Goal: Task Accomplishment & Management: Use online tool/utility

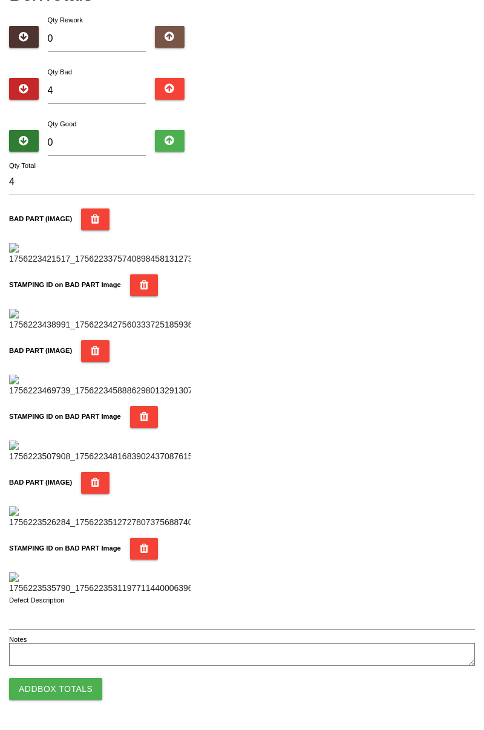
scroll to position [1059, 0]
click at [46, 695] on button "Add Box Totals" at bounding box center [55, 689] width 93 height 22
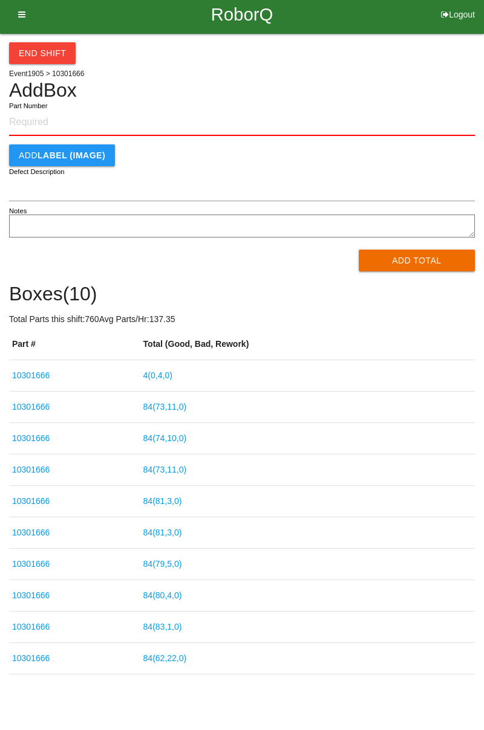
click at [172, 378] on link "4 ( 0 , 4 , 0 )" at bounding box center [157, 380] width 29 height 10
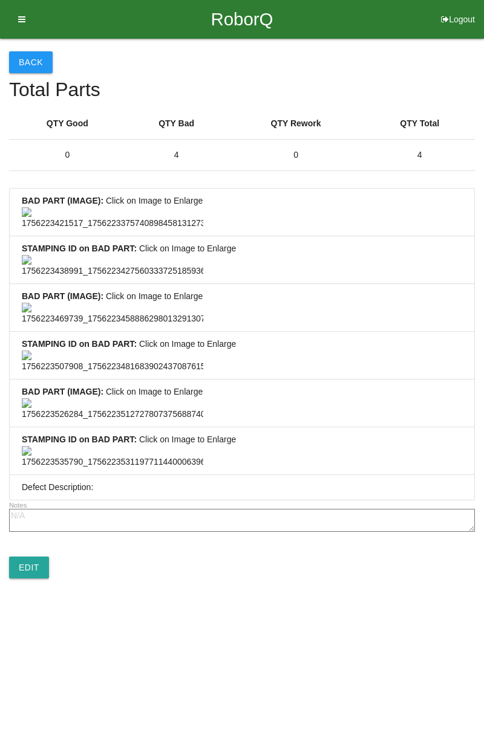
scroll to position [899, 0]
click at [45, 578] on link "Edit" at bounding box center [29, 568] width 40 height 22
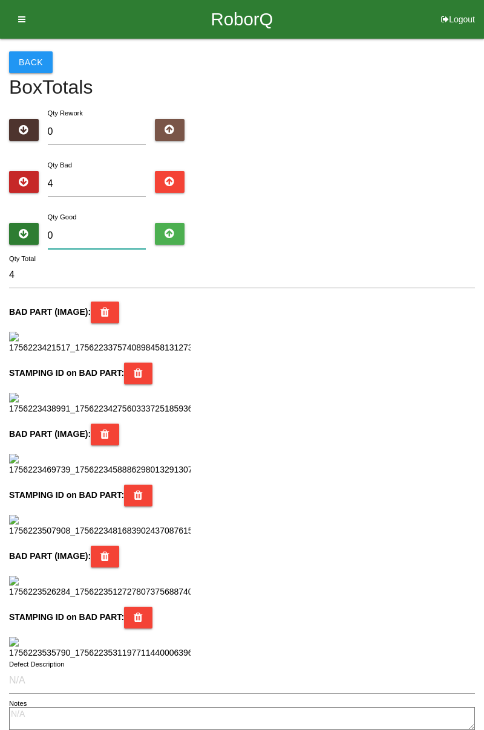
click at [109, 232] on input "0" at bounding box center [97, 236] width 99 height 26
type input "8"
type input "12"
type input "80"
type input "84"
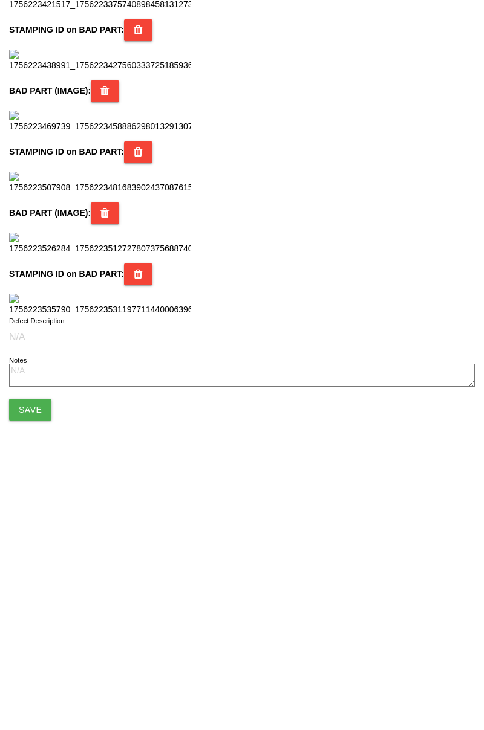
scroll to position [1073, 0]
type input "80"
click at [41, 656] on button "Save" at bounding box center [30, 659] width 42 height 22
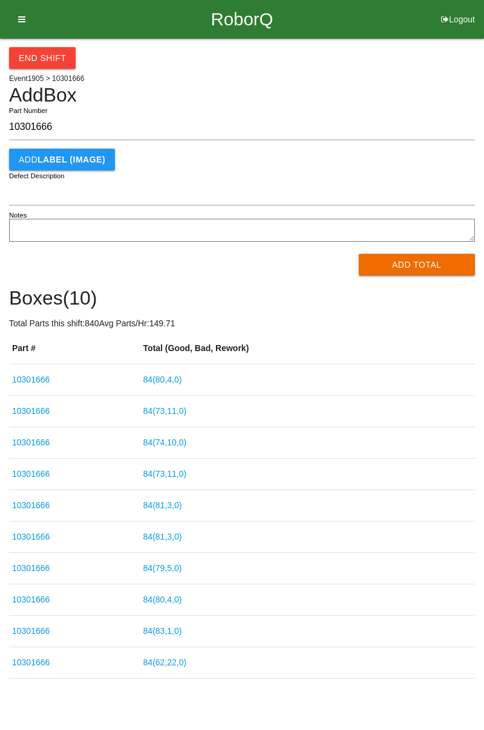
type input "10301666"
click at [414, 266] on button "Add Total" at bounding box center [416, 265] width 117 height 22
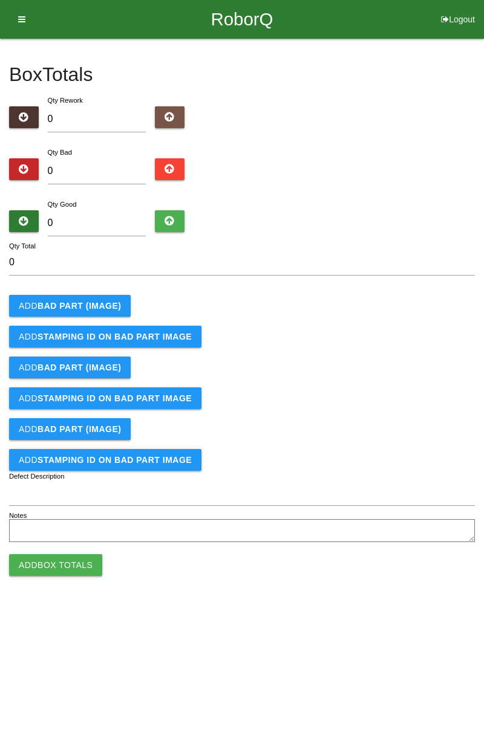
click at [88, 297] on button "Add BAD PART (IMAGE)" at bounding box center [69, 306] width 121 height 22
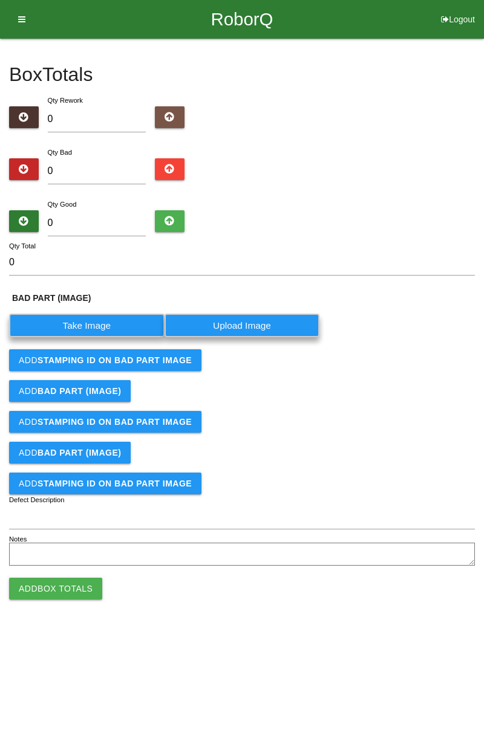
click at [98, 322] on label "Take Image" at bounding box center [86, 326] width 155 height 24
click at [0, 0] on \(IMAGE\) "Take Image" at bounding box center [0, 0] width 0 height 0
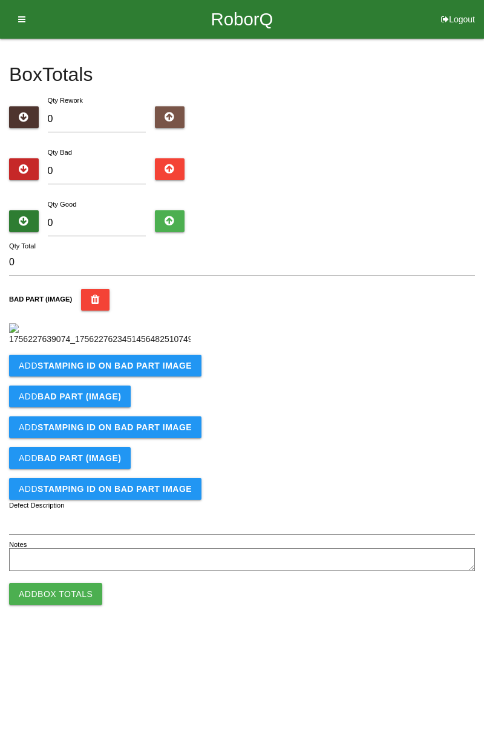
click at [131, 371] on b "STAMPING ID on BAD PART Image" at bounding box center [114, 366] width 154 height 10
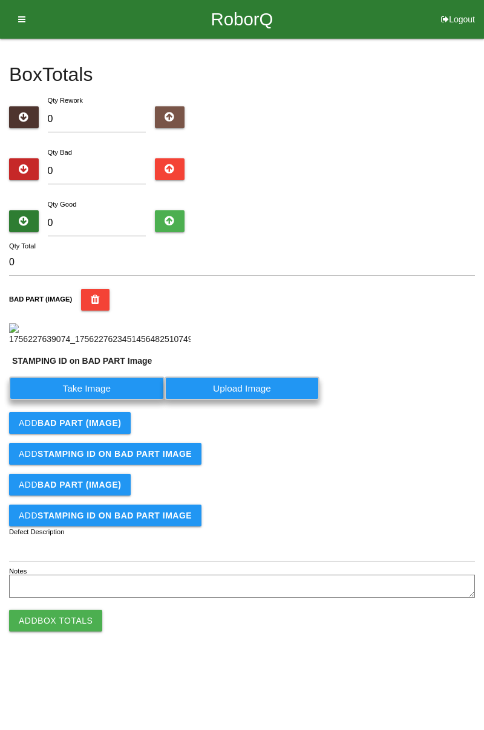
click at [103, 400] on label "Take Image" at bounding box center [86, 389] width 155 height 24
click at [0, 0] on PART "Take Image" at bounding box center [0, 0] width 0 height 0
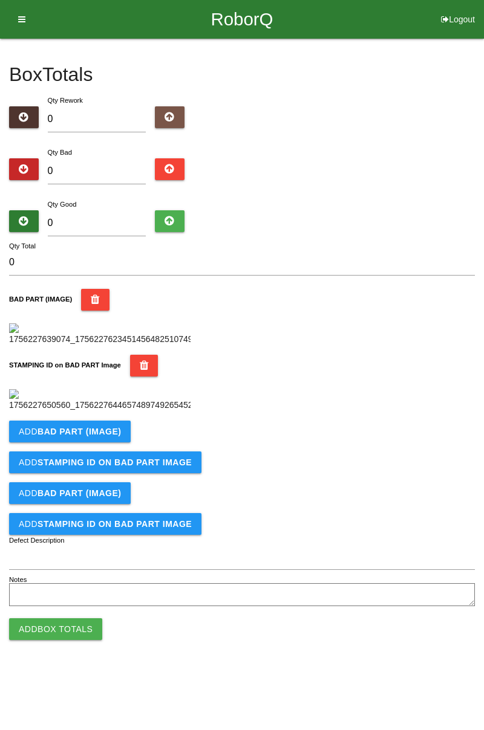
scroll to position [266, 0]
click at [105, 436] on b "BAD PART (IMAGE)" at bounding box center [78, 432] width 83 height 10
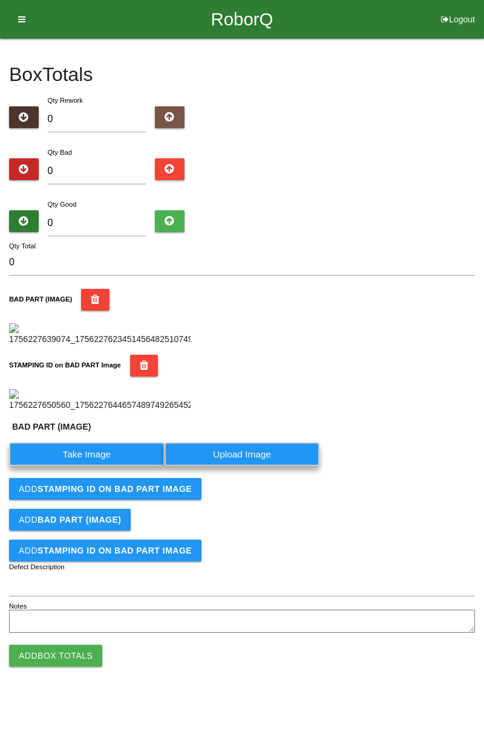
click at [103, 466] on label "Take Image" at bounding box center [86, 454] width 155 height 24
click at [0, 0] on \(IMAGE\) "Take Image" at bounding box center [0, 0] width 0 height 0
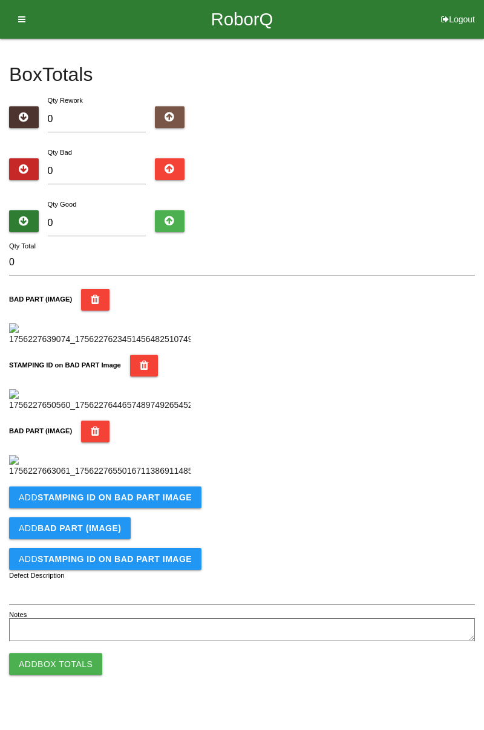
scroll to position [464, 0]
click at [145, 508] on button "Add STAMPING ID on BAD PART Image" at bounding box center [105, 498] width 192 height 22
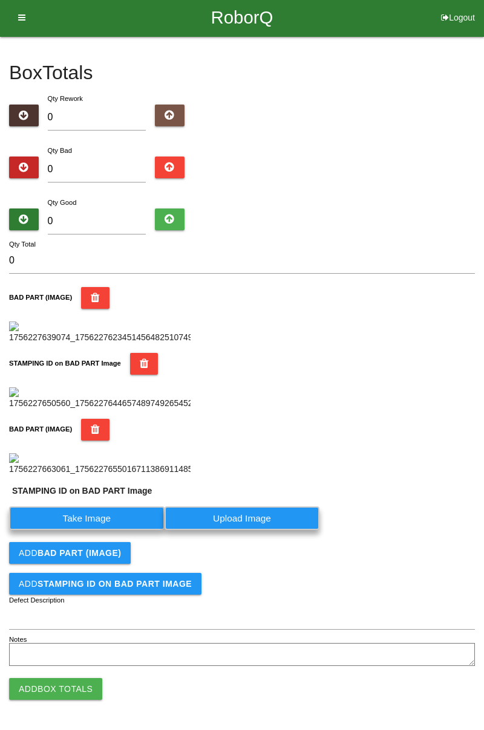
click at [118, 530] on label "Take Image" at bounding box center [86, 519] width 155 height 24
click at [0, 0] on PART "Take Image" at bounding box center [0, 0] width 0 height 0
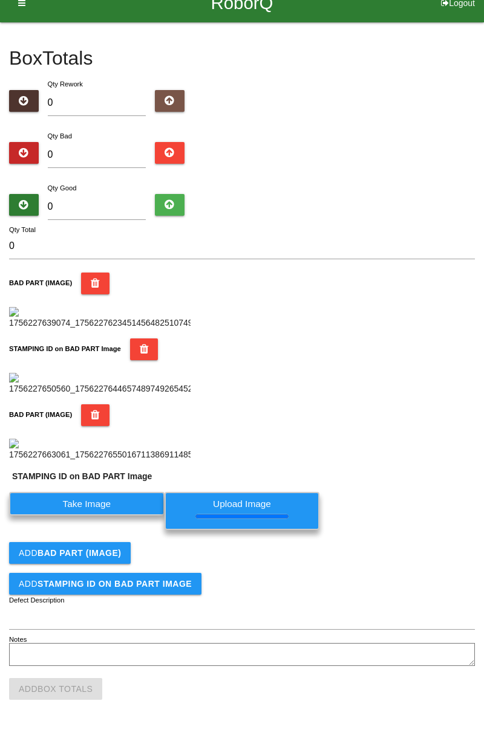
scroll to position [0, 0]
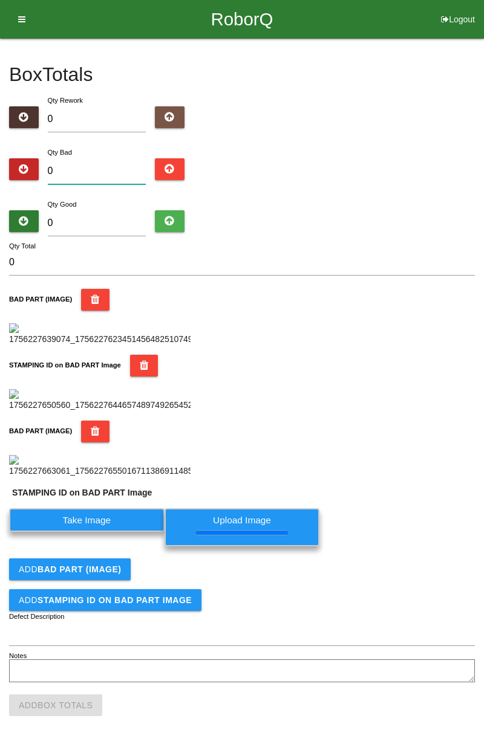
click at [120, 167] on input "0" at bounding box center [97, 171] width 99 height 26
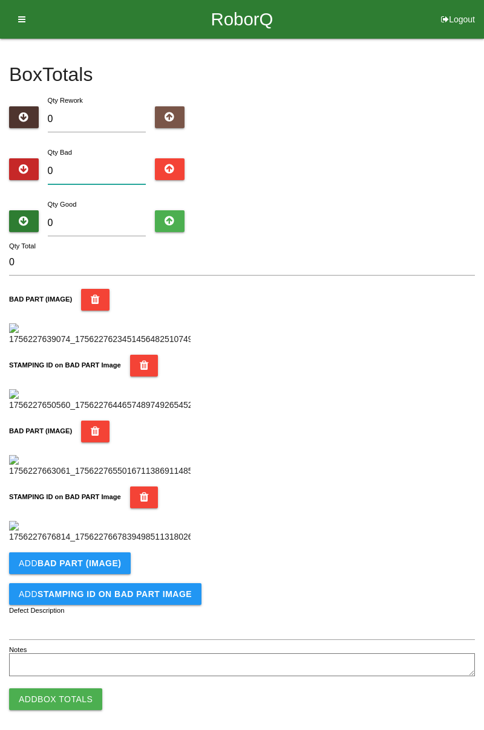
type input "4"
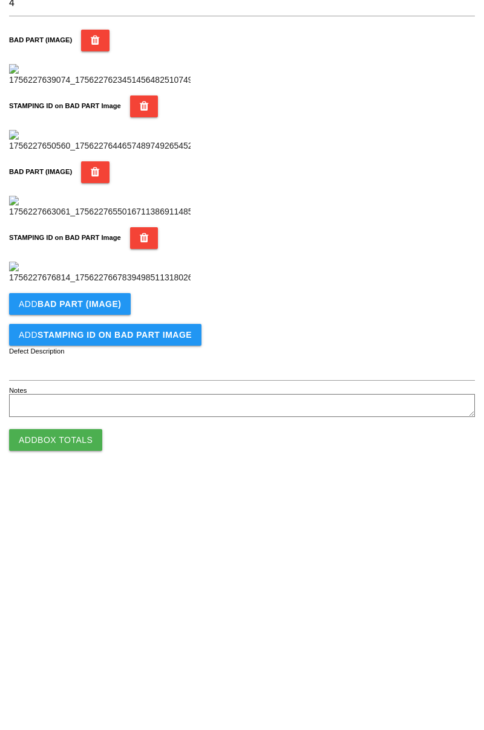
scroll to position [662, 0]
click at [117, 550] on b "BAD PART (IMAGE)" at bounding box center [78, 553] width 83 height 10
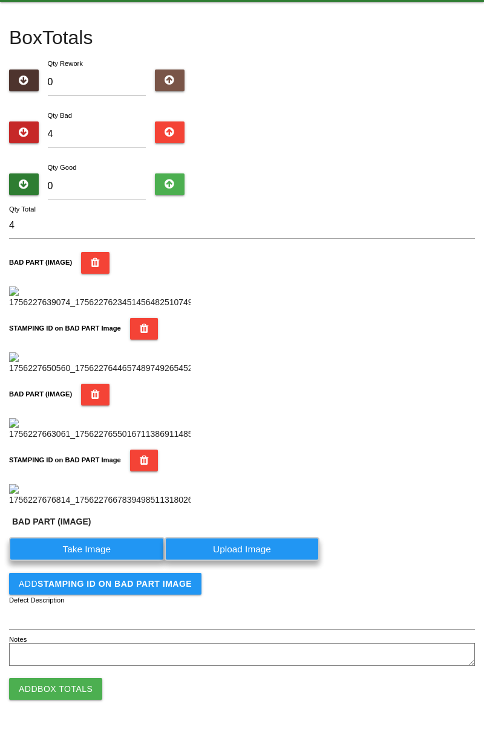
scroll to position [0, 0]
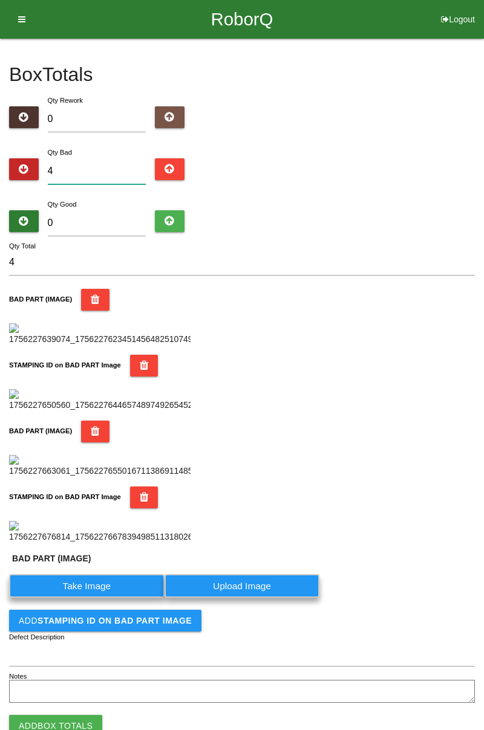
click at [109, 172] on input "4" at bounding box center [97, 171] width 99 height 26
type input "0"
type input "5"
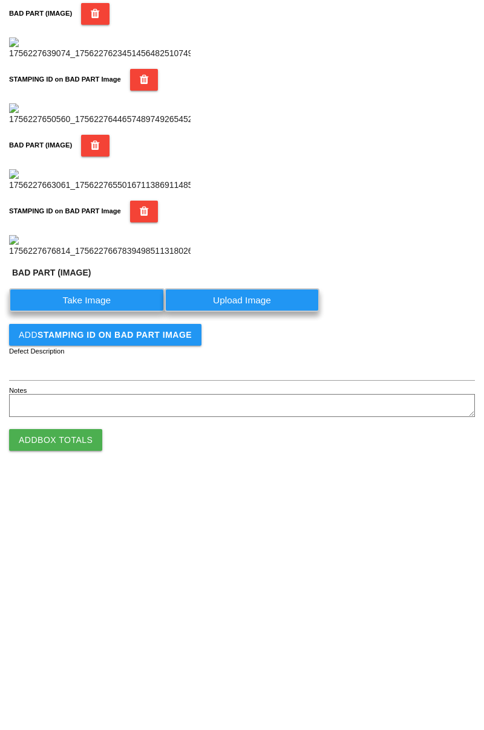
scroll to position [689, 0]
click at [102, 553] on label "Take Image" at bounding box center [86, 549] width 155 height 24
click at [0, 0] on \(IMAGE\) "Take Image" at bounding box center [0, 0] width 0 height 0
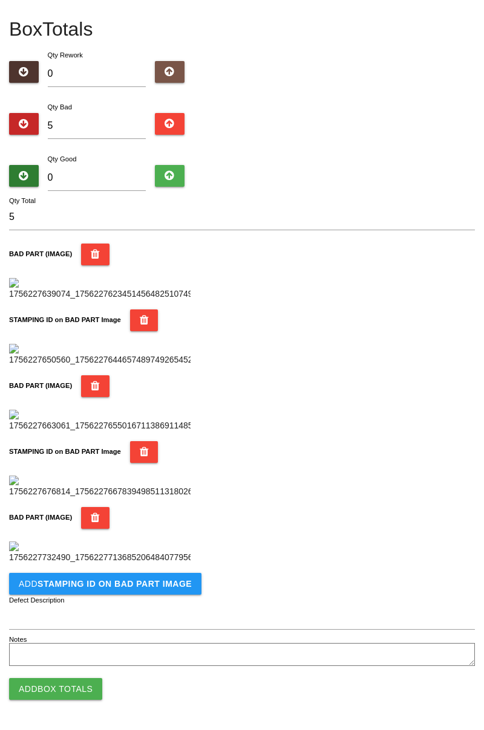
scroll to position [861, 0]
click at [126, 587] on b "STAMPING ID on BAD PART Image" at bounding box center [114, 584] width 154 height 10
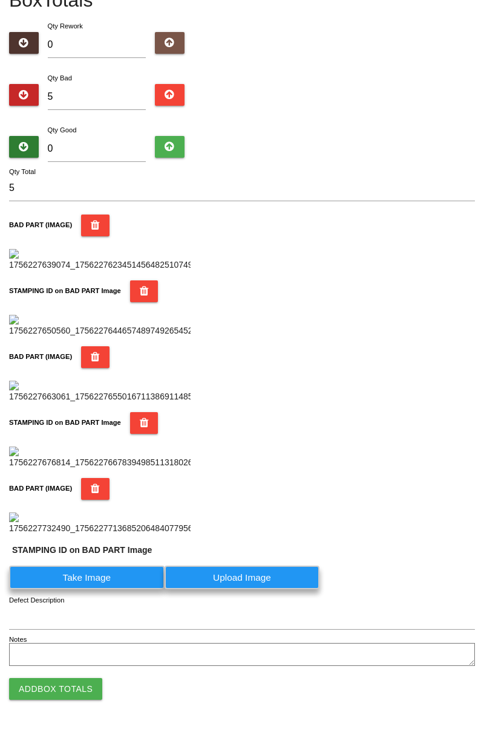
click at [108, 589] on label "Take Image" at bounding box center [86, 578] width 155 height 24
click at [0, 0] on PART "Take Image" at bounding box center [0, 0] width 0 height 0
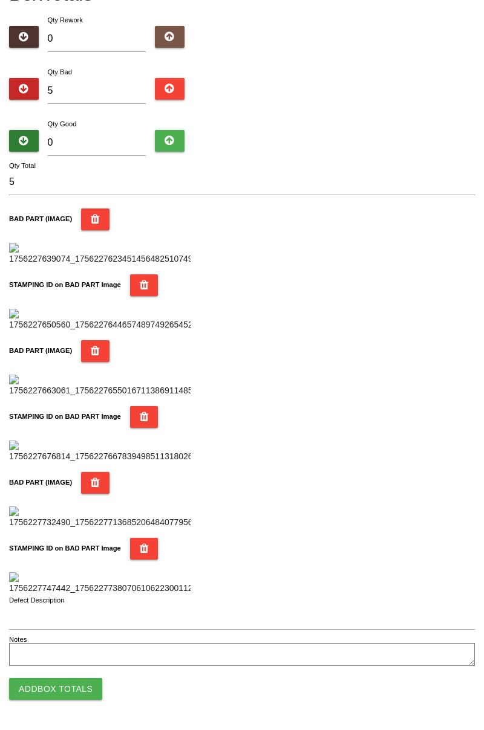
scroll to position [0, 0]
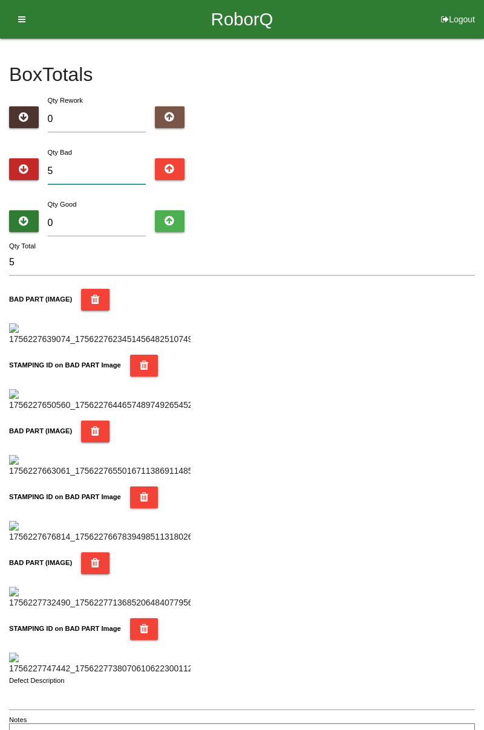
click at [93, 167] on input "5" at bounding box center [97, 171] width 99 height 26
type input "0"
type input "8"
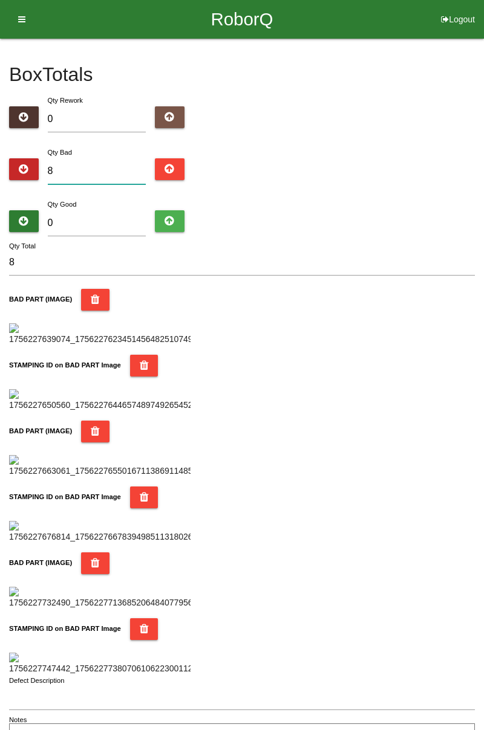
type input "8"
click at [105, 212] on input "0" at bounding box center [97, 223] width 99 height 26
type input "7"
type input "15"
type input "776"
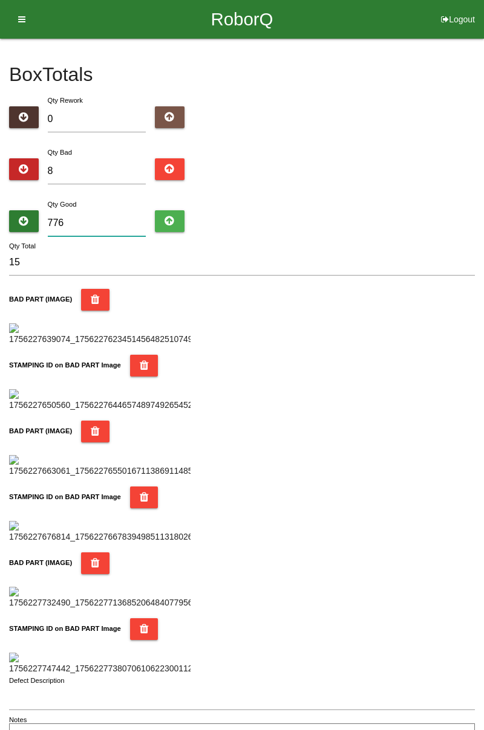
type input "784"
type input "77"
type input "85"
type input "7"
type input "15"
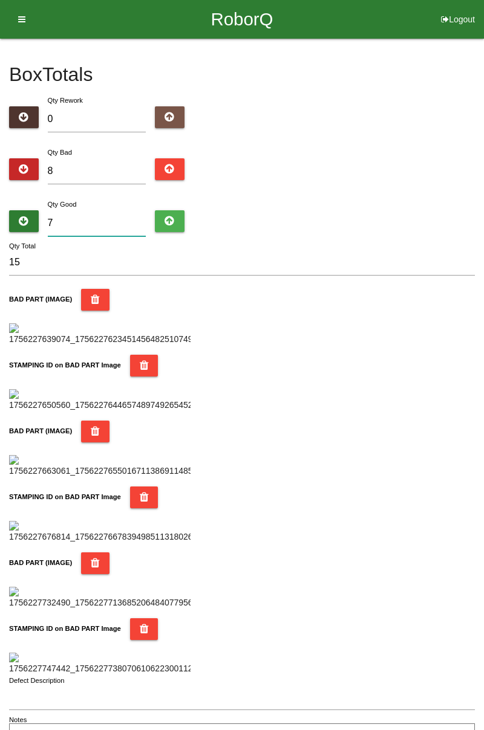
type input "76"
type input "84"
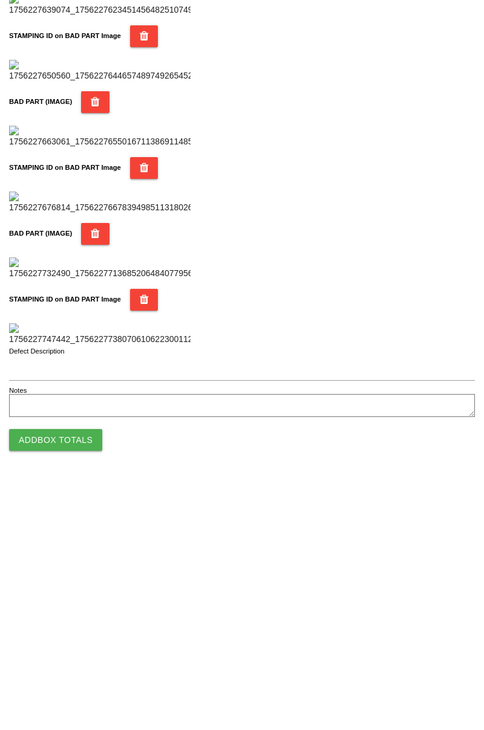
scroll to position [1059, 0]
type input "76"
click at [75, 684] on button "Add Box Totals" at bounding box center [55, 689] width 93 height 22
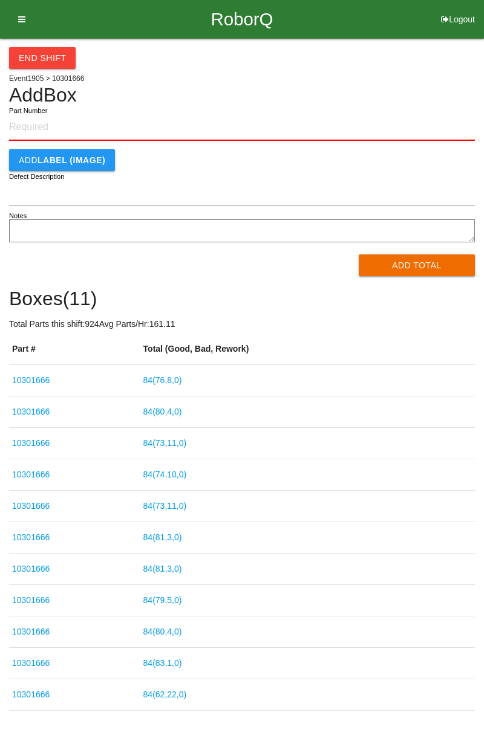
click at [65, 124] on input "Part Number" at bounding box center [241, 127] width 465 height 27
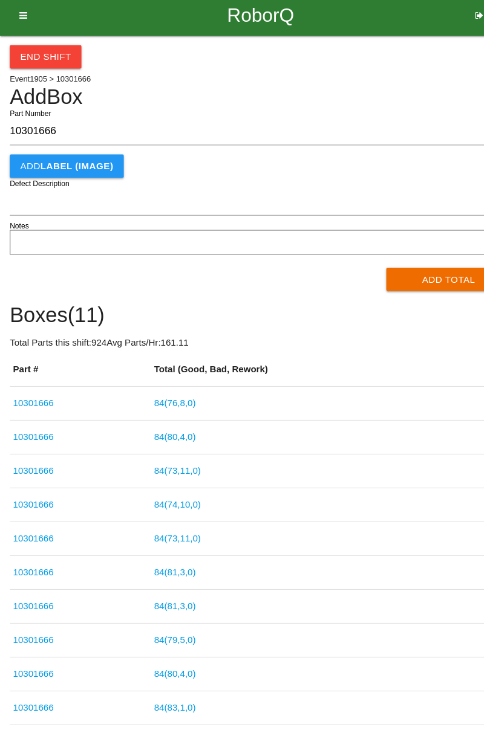
type input "10301666"
click at [413, 262] on button "Add Total" at bounding box center [416, 265] width 117 height 22
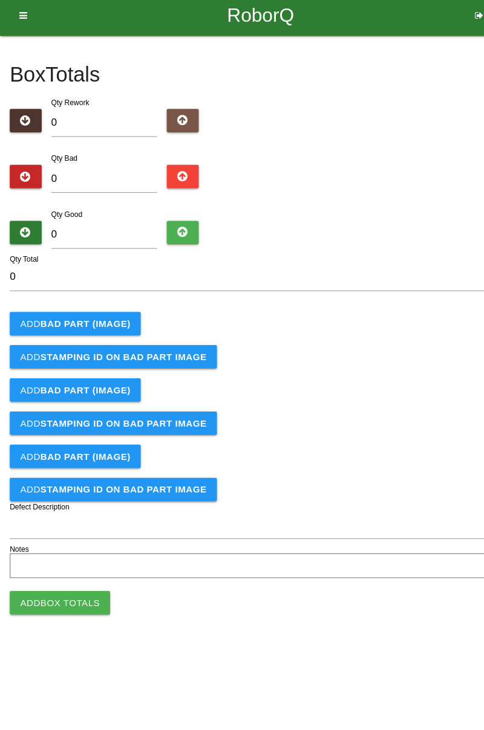
click at [108, 296] on button "Add BAD PART (IMAGE)" at bounding box center [69, 306] width 121 height 22
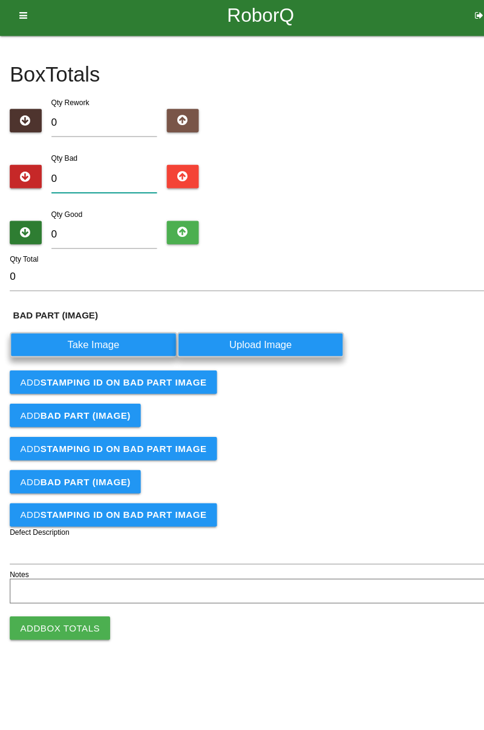
click at [103, 167] on input "0" at bounding box center [97, 171] width 99 height 26
type input "4"
click at [100, 322] on label "Take Image" at bounding box center [86, 326] width 155 height 24
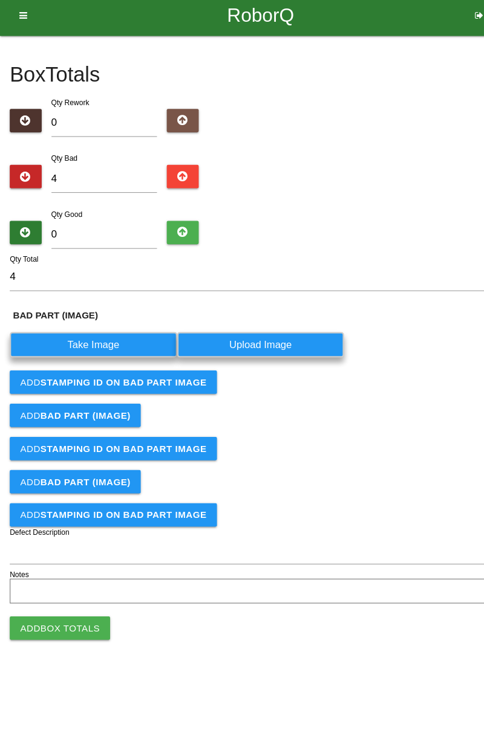
click at [0, 0] on \(IMAGE\) "Take Image" at bounding box center [0, 0] width 0 height 0
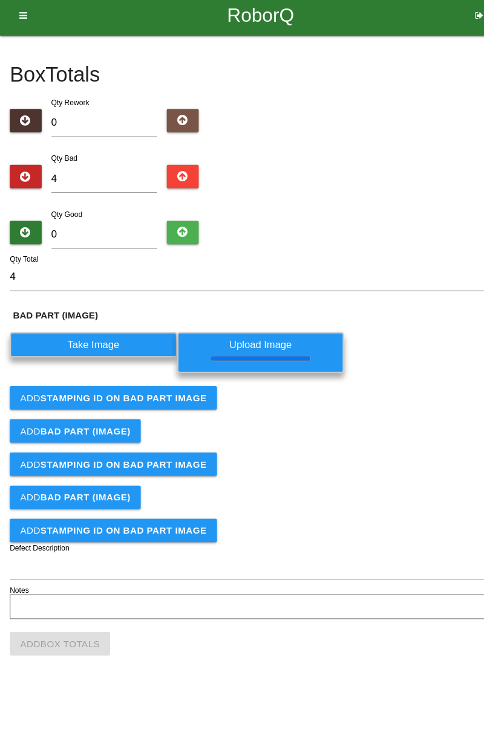
click at [146, 374] on form "4 Qty Total BAD PART (IMAGE) Take Image Upload Image Add STAMPING ID on BAD PAR…" at bounding box center [241, 417] width 465 height 334
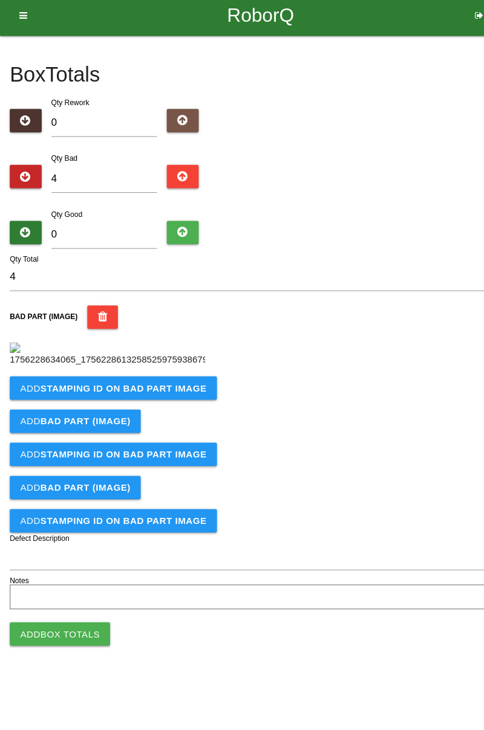
click at [131, 377] on button "Add STAMPING ID on BAD PART Image" at bounding box center [105, 366] width 192 height 22
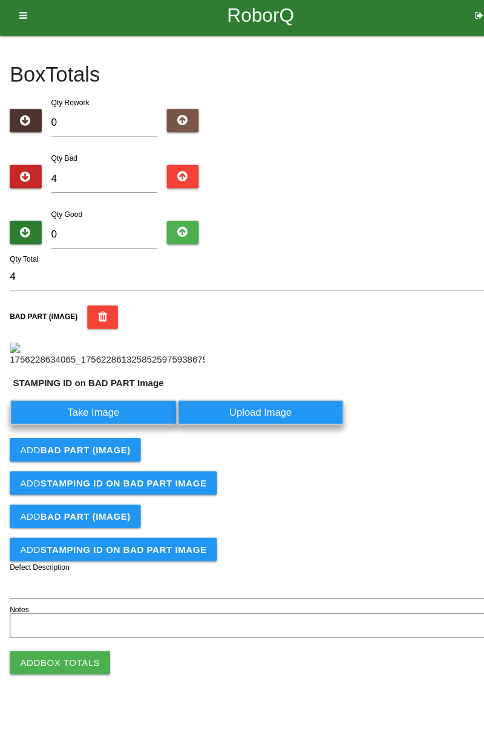
click at [109, 400] on label "Take Image" at bounding box center [86, 389] width 155 height 24
click at [0, 0] on PART "Take Image" at bounding box center [0, 0] width 0 height 0
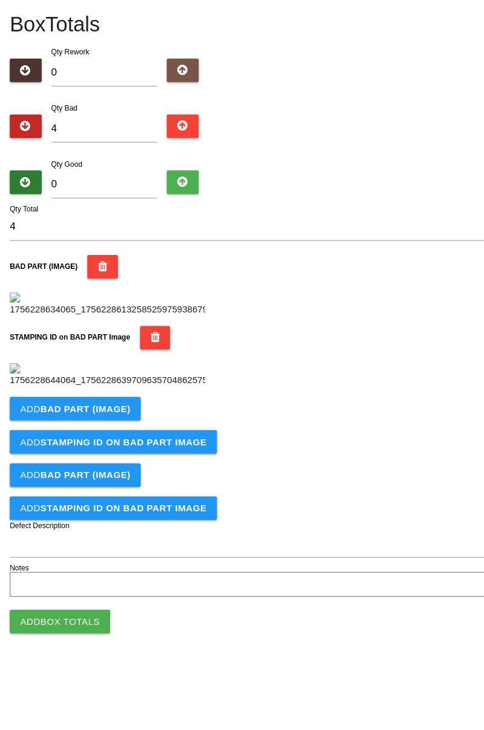
scroll to position [266, 0]
click at [115, 436] on b "BAD PART (IMAGE)" at bounding box center [78, 432] width 83 height 10
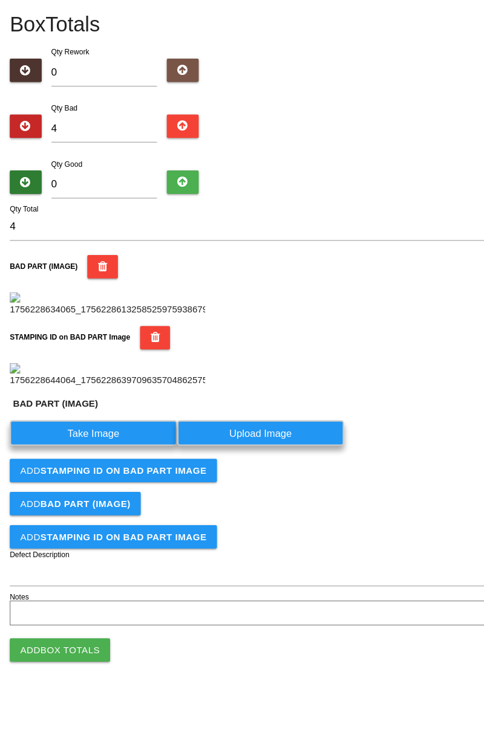
click at [103, 466] on label "Take Image" at bounding box center [86, 454] width 155 height 24
click at [0, 0] on \(IMAGE\) "Take Image" at bounding box center [0, 0] width 0 height 0
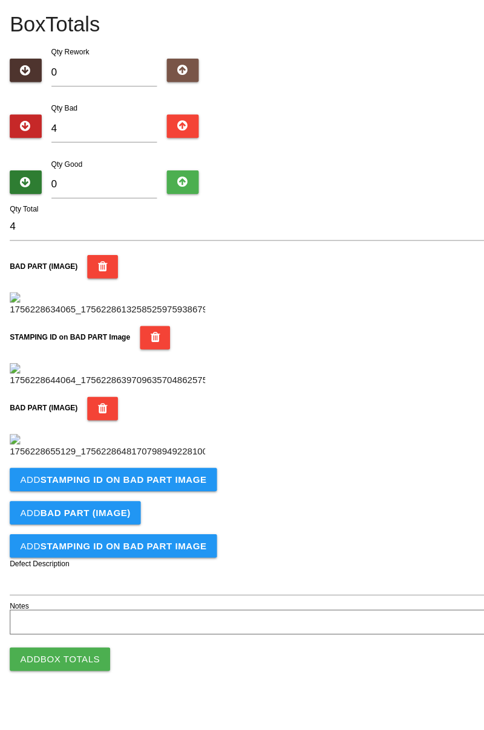
scroll to position [464, 0]
click at [160, 502] on b "STAMPING ID on BAD PART Image" at bounding box center [114, 498] width 154 height 10
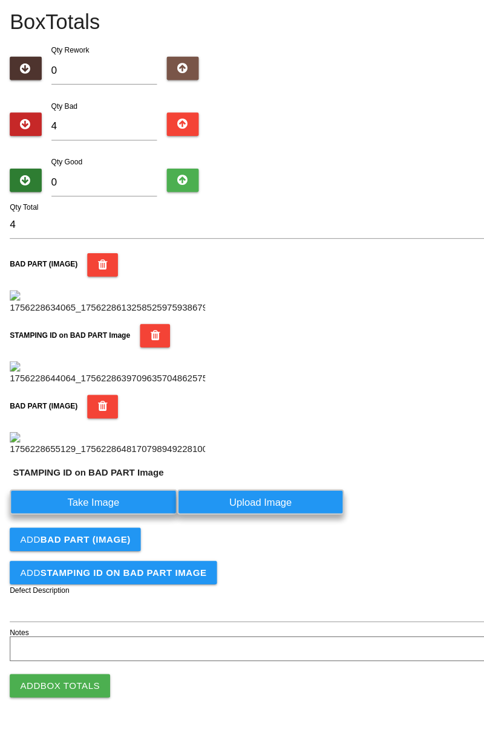
click at [107, 530] on label "Take Image" at bounding box center [86, 519] width 155 height 24
click at [0, 0] on PART "Take Image" at bounding box center [0, 0] width 0 height 0
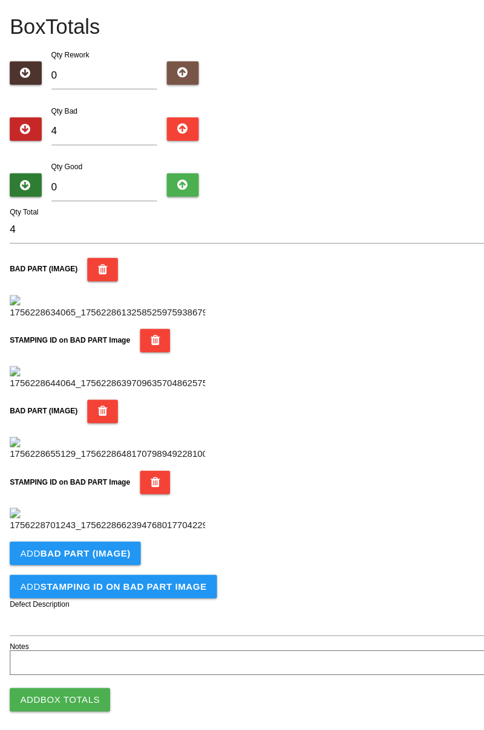
scroll to position [662, 0]
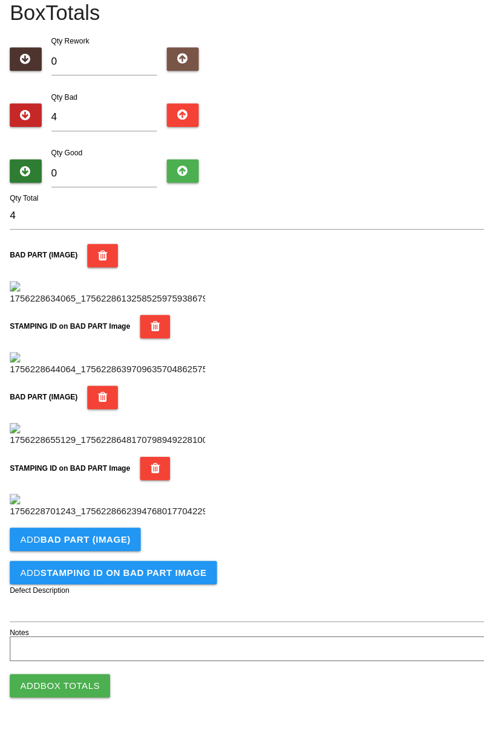
click at [111, 552] on b "BAD PART (IMAGE)" at bounding box center [78, 553] width 83 height 10
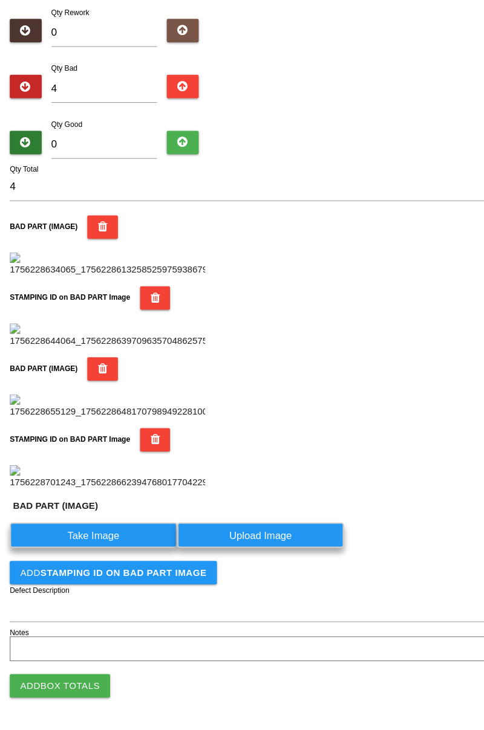
click at [99, 561] on label "Take Image" at bounding box center [86, 549] width 155 height 24
click at [0, 0] on \(IMAGE\) "Take Image" at bounding box center [0, 0] width 0 height 0
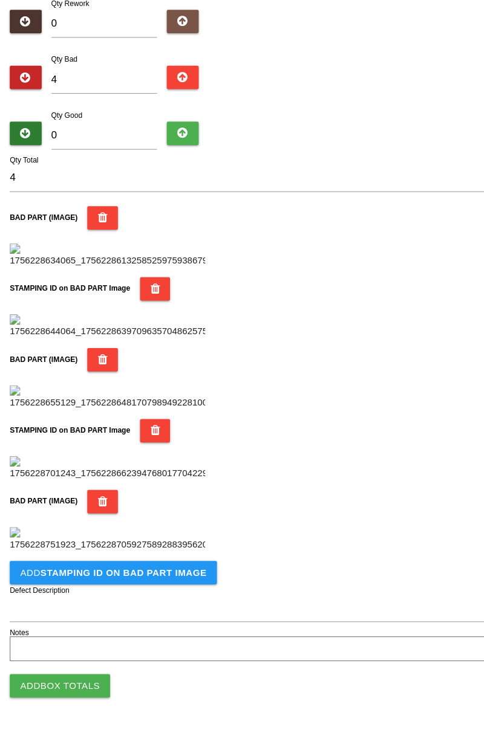
scroll to position [861, 0]
click at [129, 590] on button "Add STAMPING ID on BAD PART Image" at bounding box center [105, 584] width 192 height 22
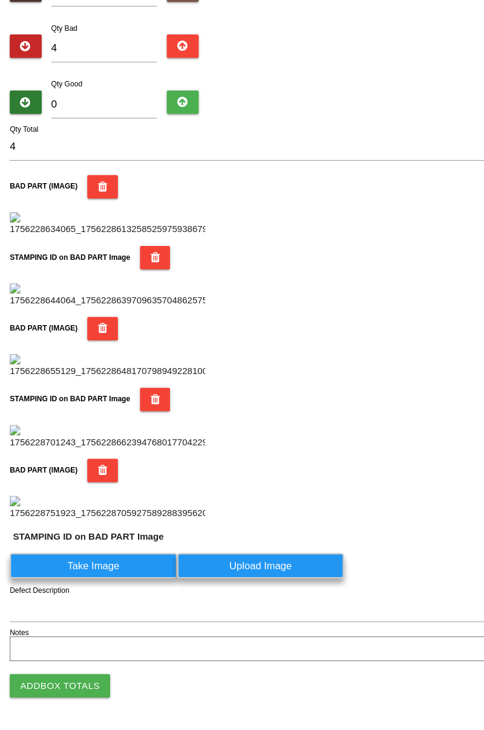
click at [129, 589] on label "Take Image" at bounding box center [86, 578] width 155 height 24
click at [0, 0] on PART "Take Image" at bounding box center [0, 0] width 0 height 0
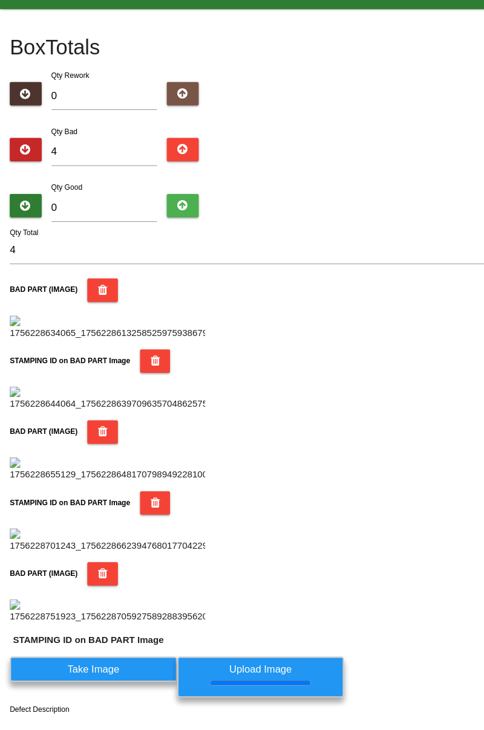
scroll to position [0, 0]
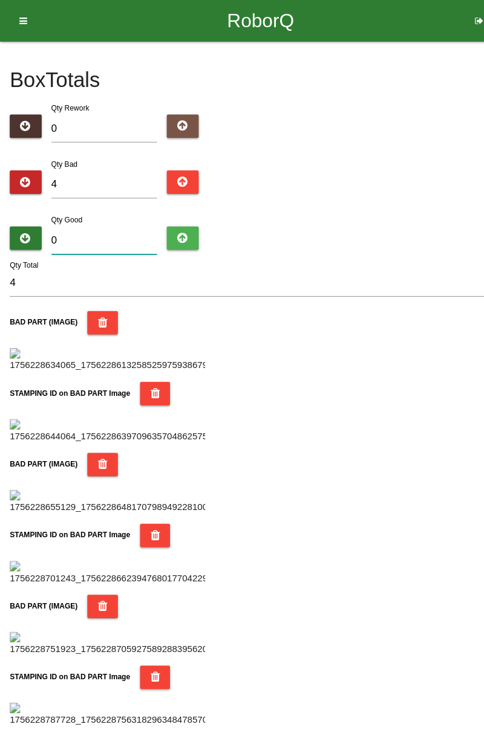
click at [102, 219] on input "0" at bounding box center [97, 223] width 99 height 26
type input "8"
type input "12"
type input "80"
type input "84"
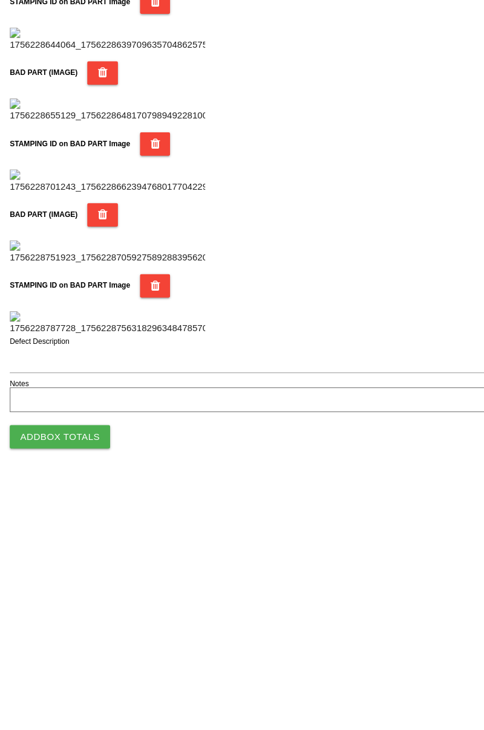
scroll to position [1059, 0]
type input "80"
click at [61, 692] on button "Add Box Totals" at bounding box center [55, 689] width 93 height 22
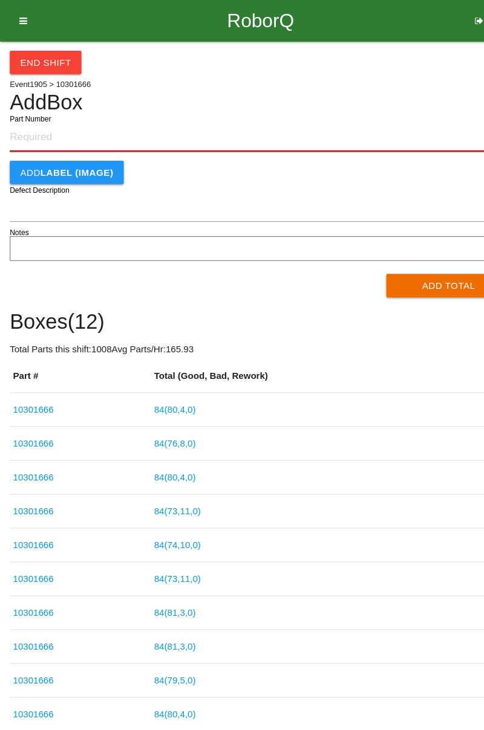
paste input "10301666"
type input "10301666"
click at [416, 263] on button "Add Total" at bounding box center [416, 265] width 117 height 22
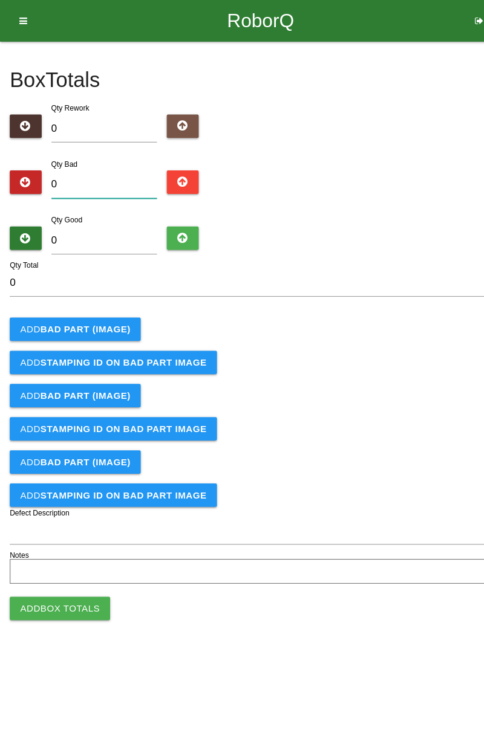
click at [117, 167] on input "0" at bounding box center [97, 171] width 99 height 26
type input "3"
click at [96, 309] on b "BAD PART (IMAGE)" at bounding box center [78, 306] width 83 height 10
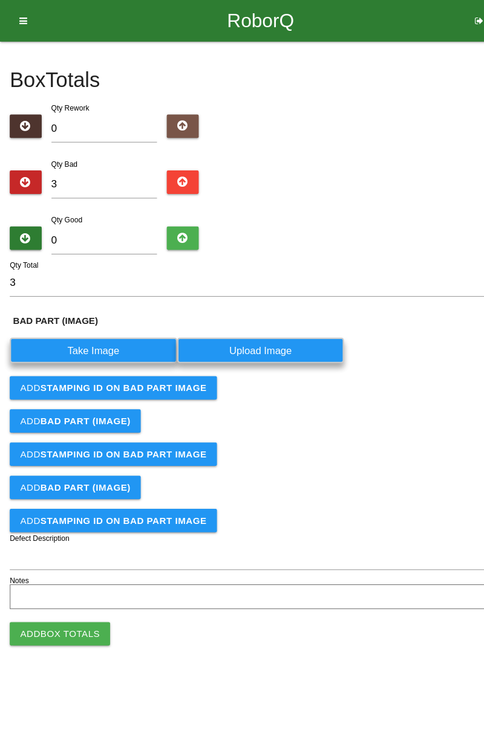
click at [112, 324] on label "Take Image" at bounding box center [86, 326] width 155 height 24
click at [0, 0] on \(IMAGE\) "Take Image" at bounding box center [0, 0] width 0 height 0
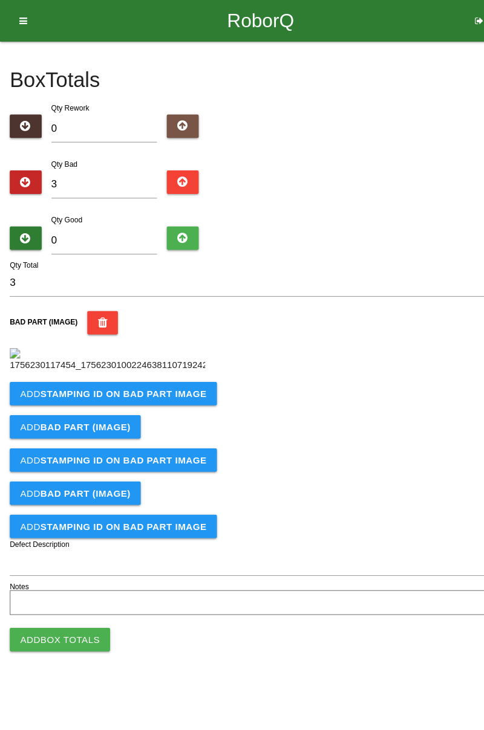
click at [151, 377] on button "Add STAMPING ID on BAD PART Image" at bounding box center [105, 366] width 192 height 22
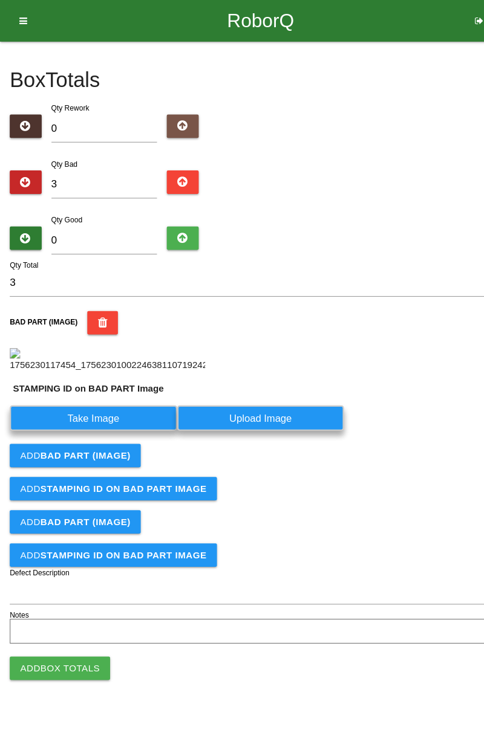
click at [120, 400] on label "Take Image" at bounding box center [86, 389] width 155 height 24
click at [0, 0] on PART "Take Image" at bounding box center [0, 0] width 0 height 0
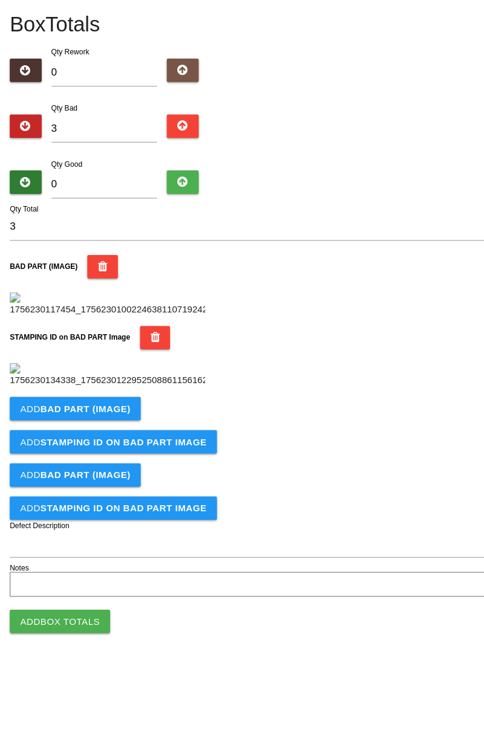
scroll to position [266, 0]
click at [110, 436] on b "BAD PART (IMAGE)" at bounding box center [78, 432] width 83 height 10
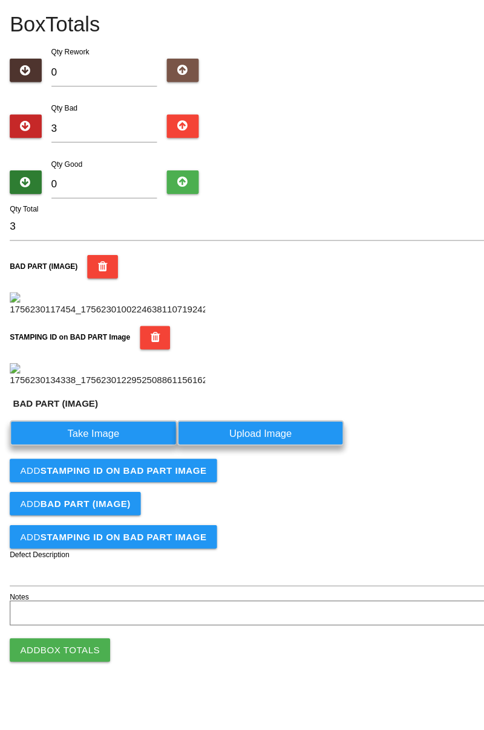
click at [112, 466] on label "Take Image" at bounding box center [86, 454] width 155 height 24
click at [0, 0] on \(IMAGE\) "Take Image" at bounding box center [0, 0] width 0 height 0
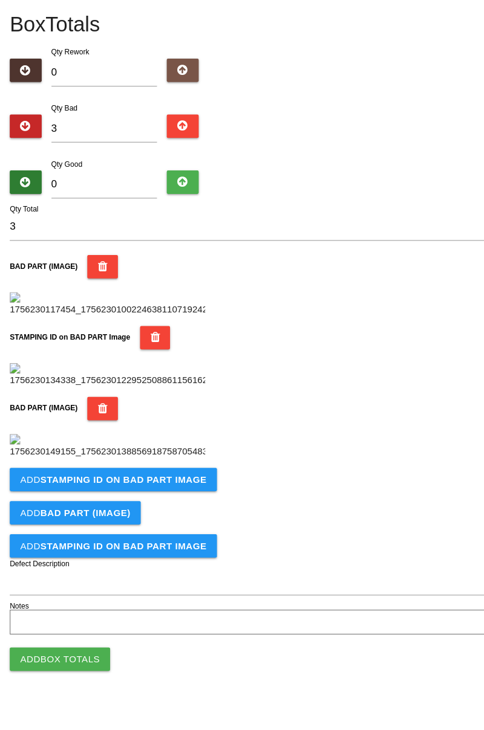
scroll to position [464, 0]
click at [152, 508] on button "Add STAMPING ID on BAD PART Image" at bounding box center [105, 498] width 192 height 22
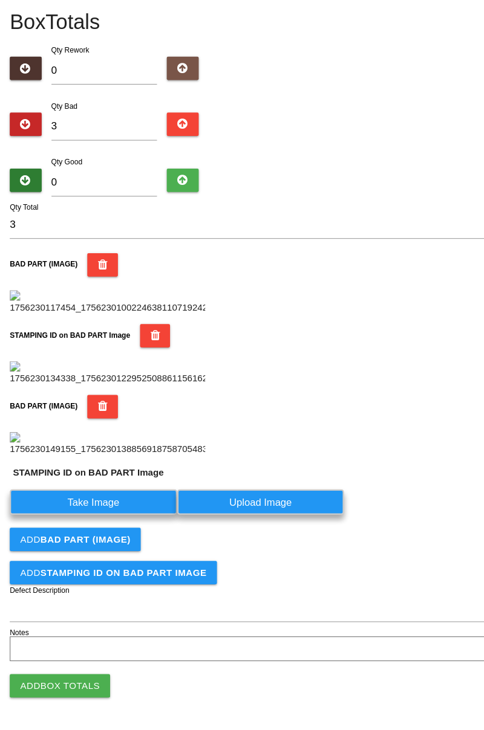
click at [110, 530] on label "Take Image" at bounding box center [86, 519] width 155 height 24
click at [0, 0] on PART "Take Image" at bounding box center [0, 0] width 0 height 0
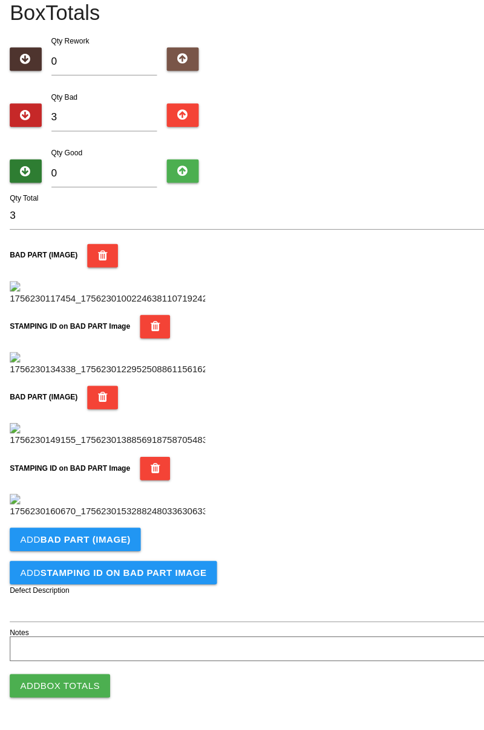
scroll to position [662, 0]
click at [100, 559] on button "Add BAD PART (IMAGE)" at bounding box center [69, 553] width 121 height 22
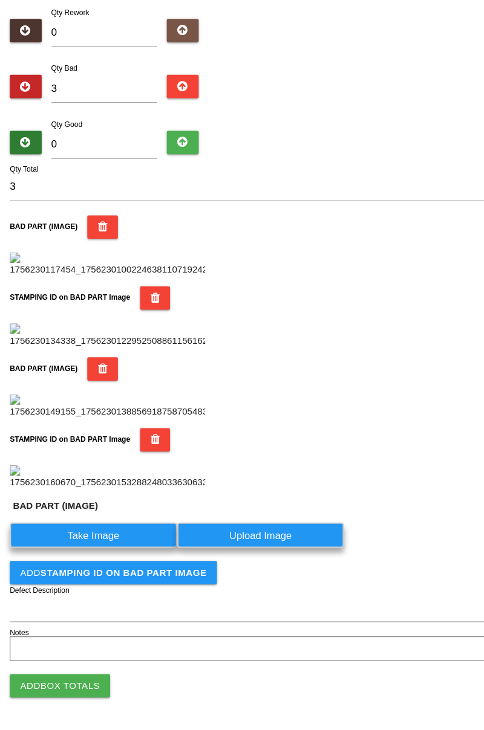
click at [97, 561] on label "Take Image" at bounding box center [86, 549] width 155 height 24
click at [0, 0] on \(IMAGE\) "Take Image" at bounding box center [0, 0] width 0 height 0
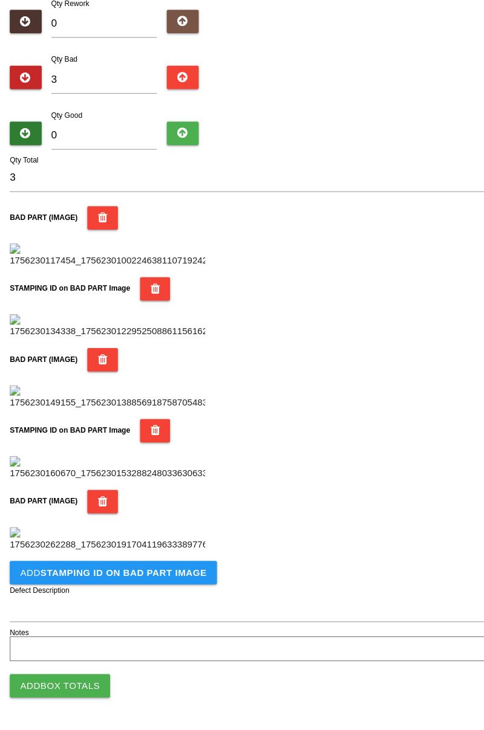
scroll to position [861, 0]
click at [128, 592] on button "Add STAMPING ID on BAD PART Image" at bounding box center [105, 584] width 192 height 22
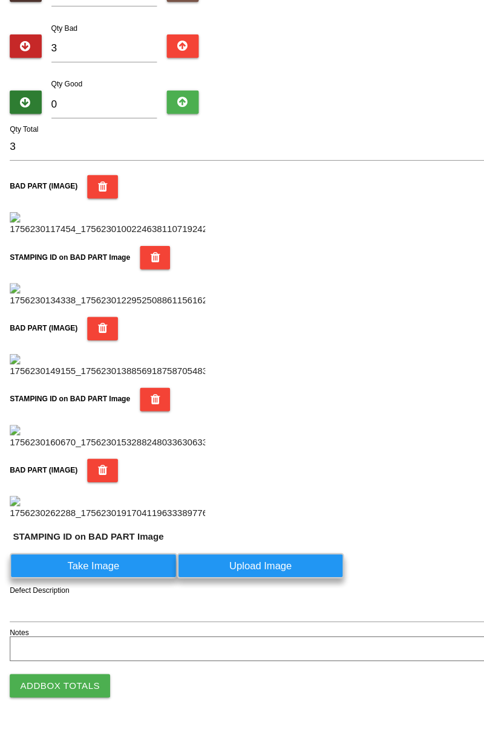
click at [118, 589] on label "Take Image" at bounding box center [86, 578] width 155 height 24
click at [0, 0] on PART "Take Image" at bounding box center [0, 0] width 0 height 0
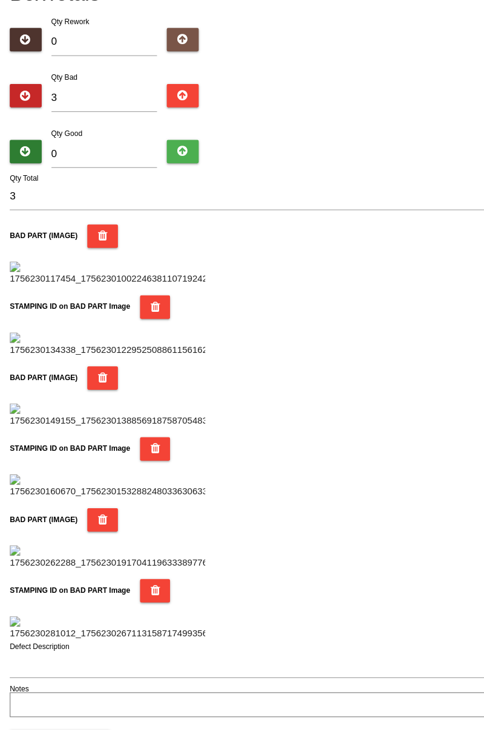
scroll to position [0, 0]
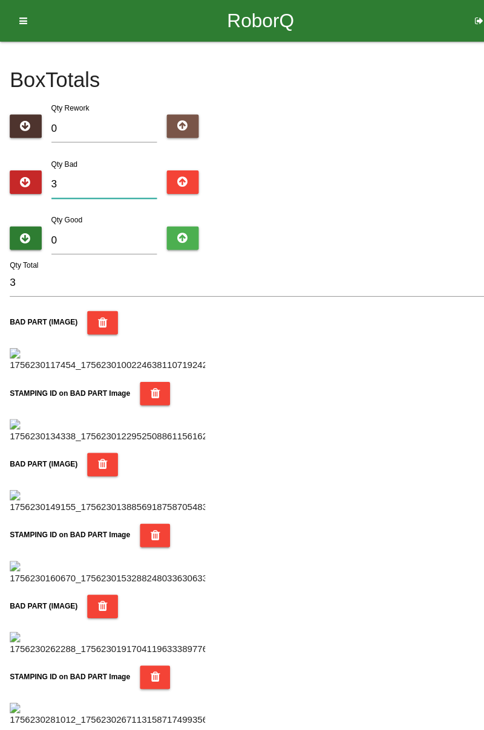
click at [94, 171] on input "3" at bounding box center [97, 171] width 99 height 26
type input "0"
type input "4"
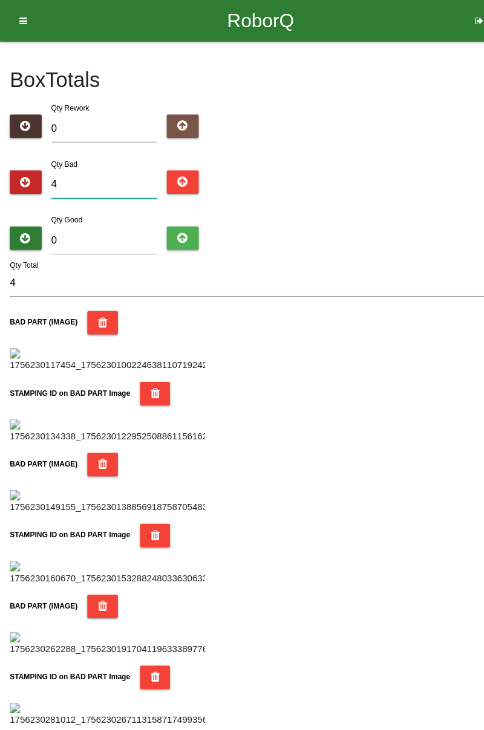
type input "4"
click at [108, 225] on input "0" at bounding box center [97, 223] width 99 height 26
type input "8"
type input "12"
type input "80"
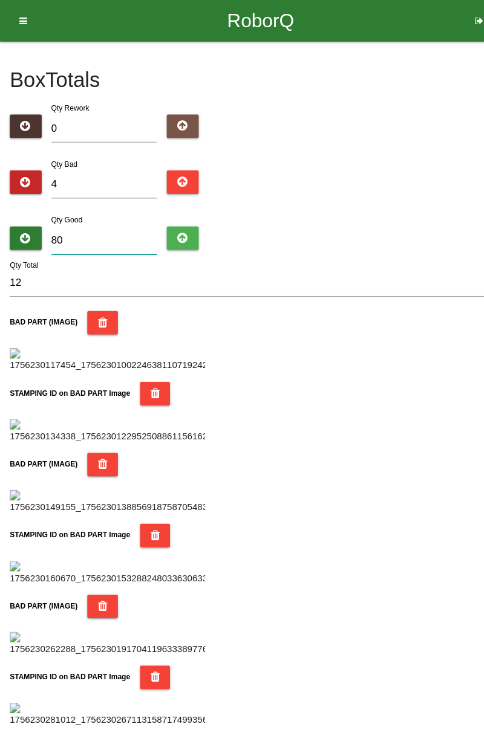
type input "84"
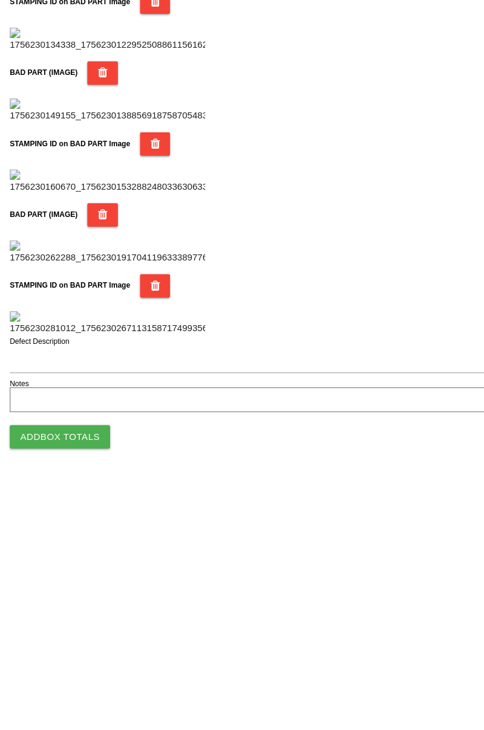
type input "80"
click at [92, 686] on button "Add Box Totals" at bounding box center [55, 689] width 93 height 22
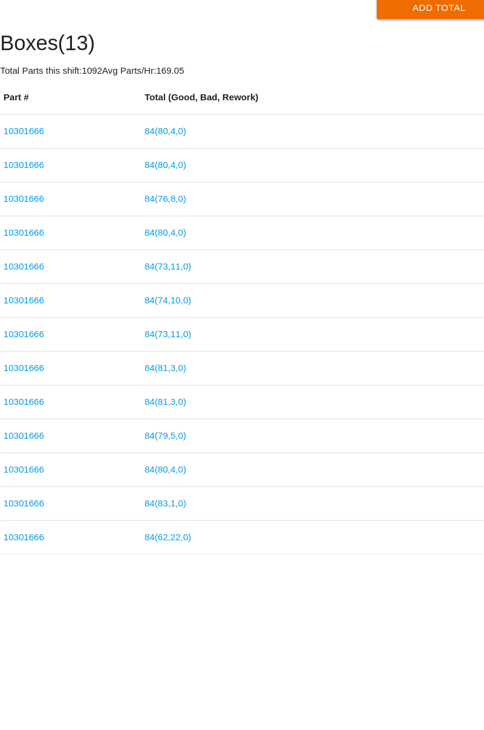
scroll to position [100, 0]
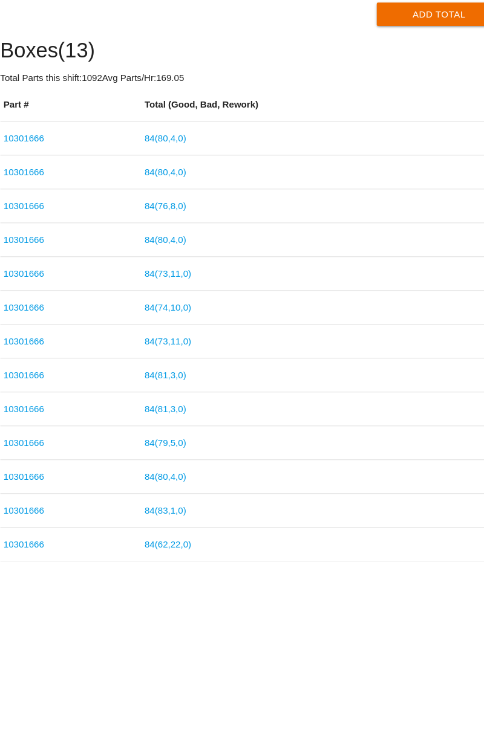
type input "10301666"
click at [447, 368] on td "84 ( 80 , 4 , 0 )" at bounding box center [307, 373] width 334 height 31
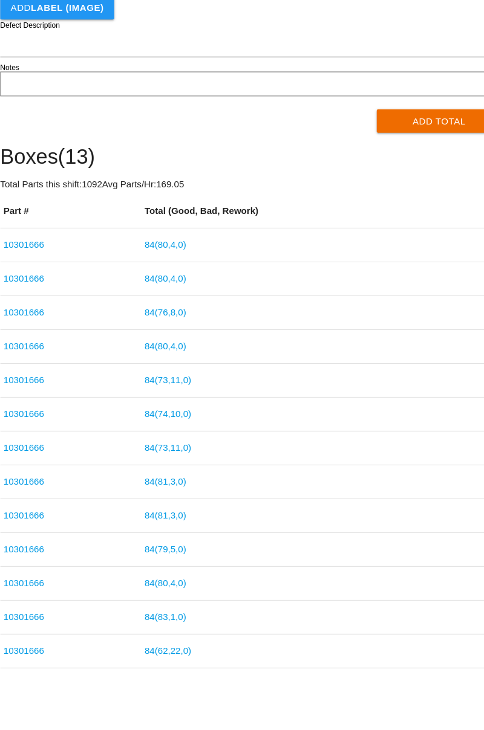
click at [455, 174] on button "Add Total" at bounding box center [416, 165] width 117 height 22
